Goal: Task Accomplishment & Management: Complete application form

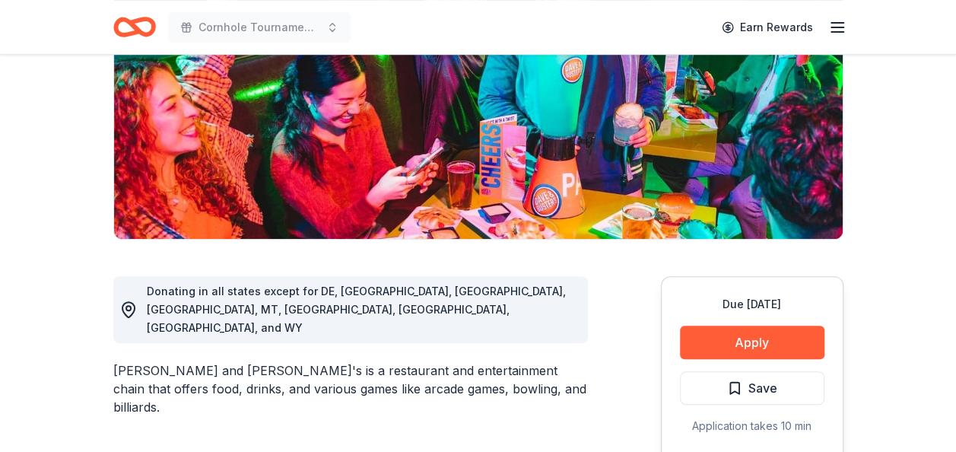
scroll to position [243, 0]
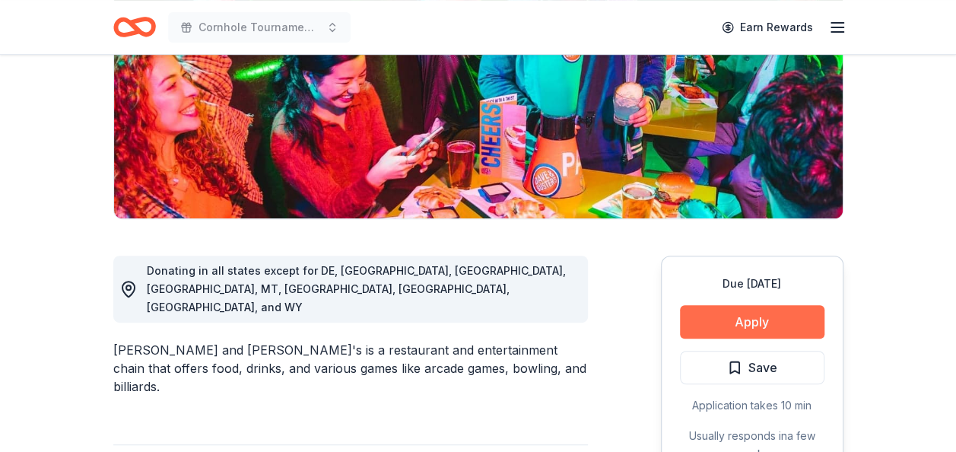
click at [702, 329] on button "Apply" at bounding box center [752, 321] width 145 height 33
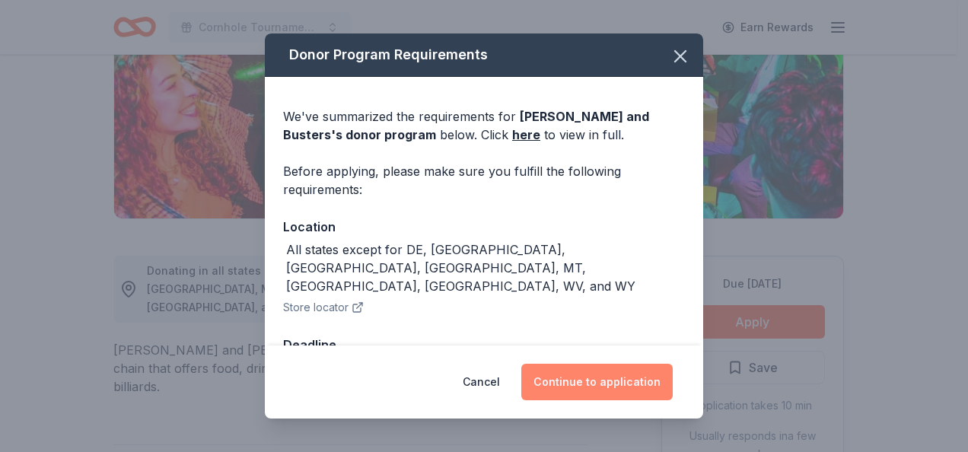
click at [574, 383] on button "Continue to application" at bounding box center [596, 382] width 151 height 37
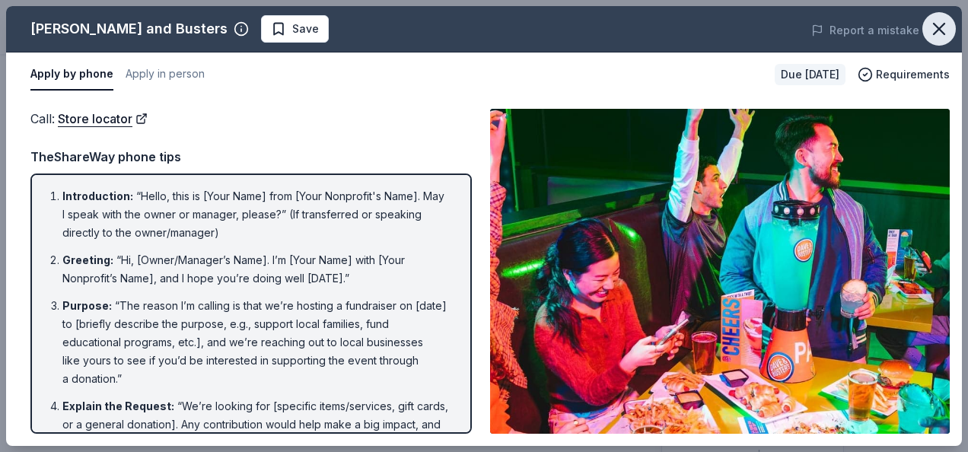
click at [926, 29] on button "button" at bounding box center [938, 28] width 33 height 33
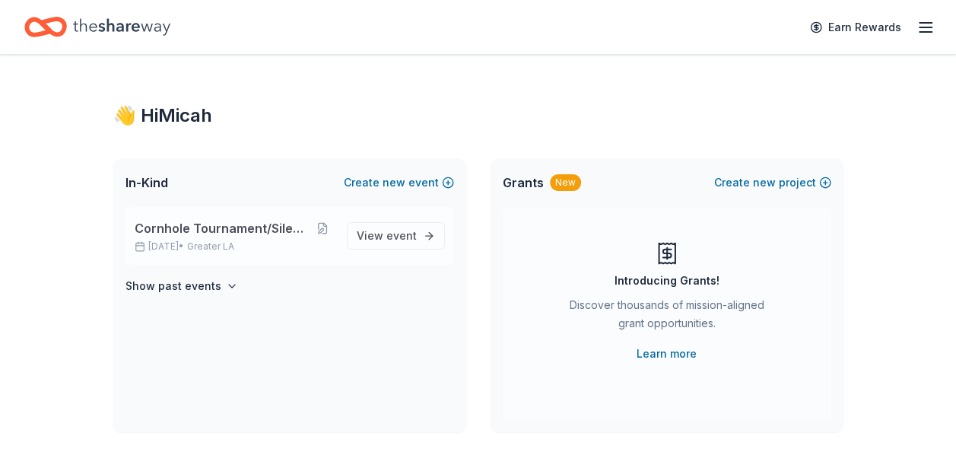
click at [166, 234] on span "Cornhole Tournament/Silent Auction" at bounding box center [223, 228] width 176 height 18
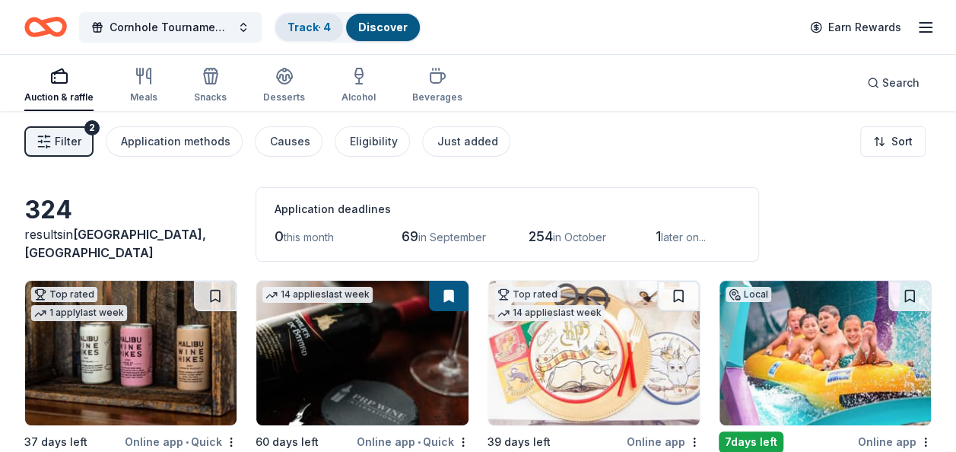
click at [311, 23] on link "Track · 4" at bounding box center [309, 27] width 43 height 13
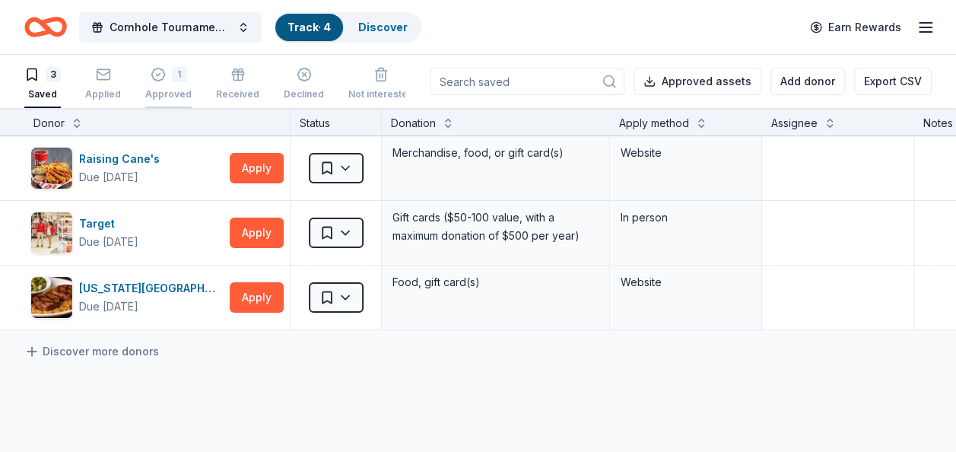
click at [162, 73] on div "1" at bounding box center [168, 74] width 46 height 15
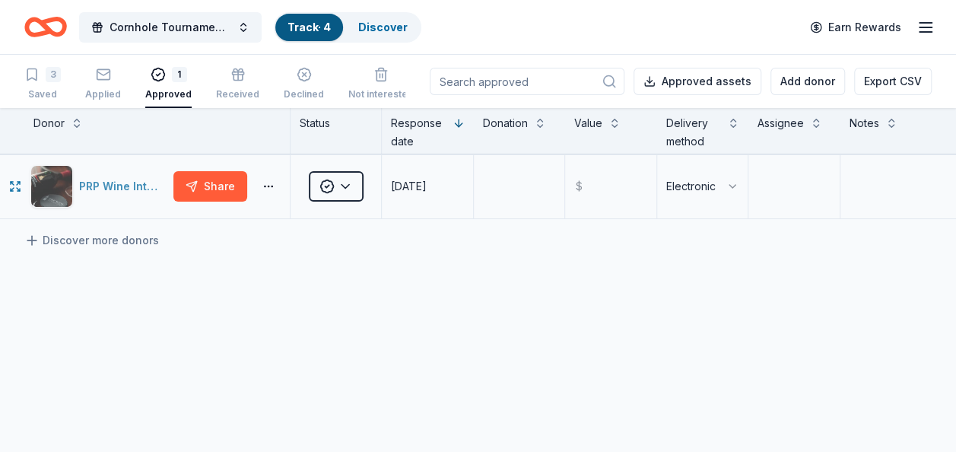
click at [119, 184] on div "PRP Wine International" at bounding box center [123, 186] width 88 height 18
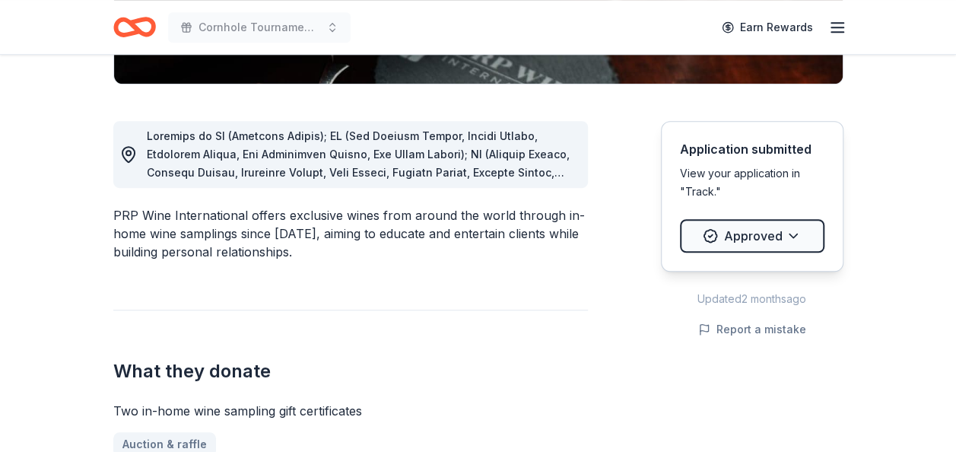
scroll to position [386, 0]
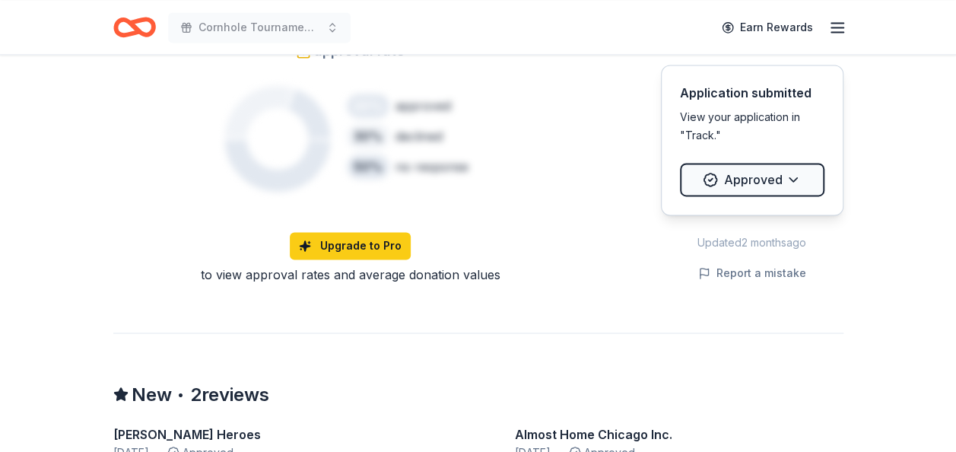
scroll to position [0, 0]
